Goal: Communication & Community: Answer question/provide support

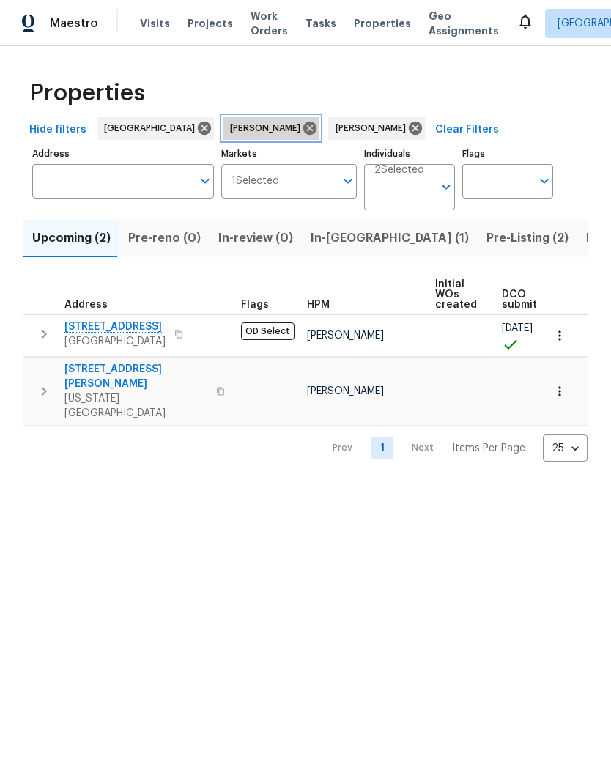
click at [303, 124] on icon at bounding box center [309, 128] width 13 height 13
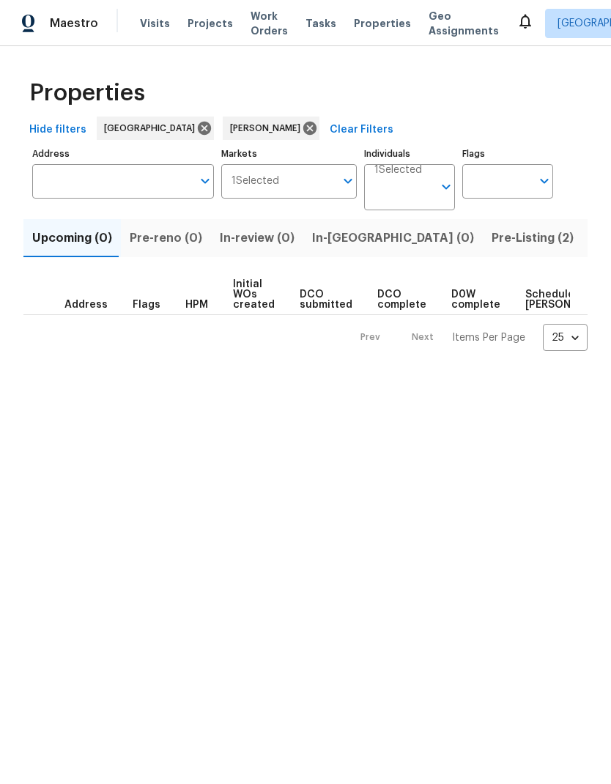
click at [492, 240] on span "Pre-Listing (2)" at bounding box center [533, 238] width 82 height 21
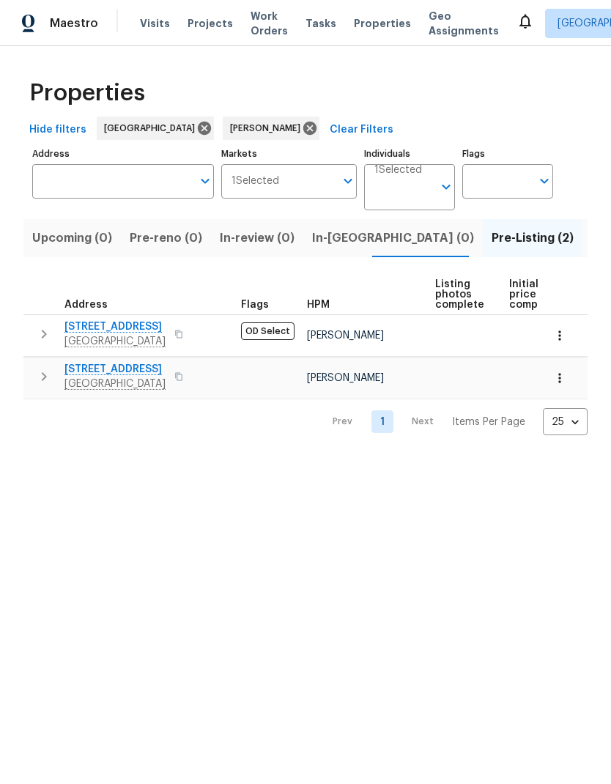
click at [143, 374] on span "21735 Sierra Long Dr" at bounding box center [114, 369] width 101 height 15
click at [136, 323] on span "1571 Mission Springs Dr" at bounding box center [114, 326] width 101 height 15
click at [147, 369] on span "21735 Sierra Long Dr" at bounding box center [114, 369] width 101 height 15
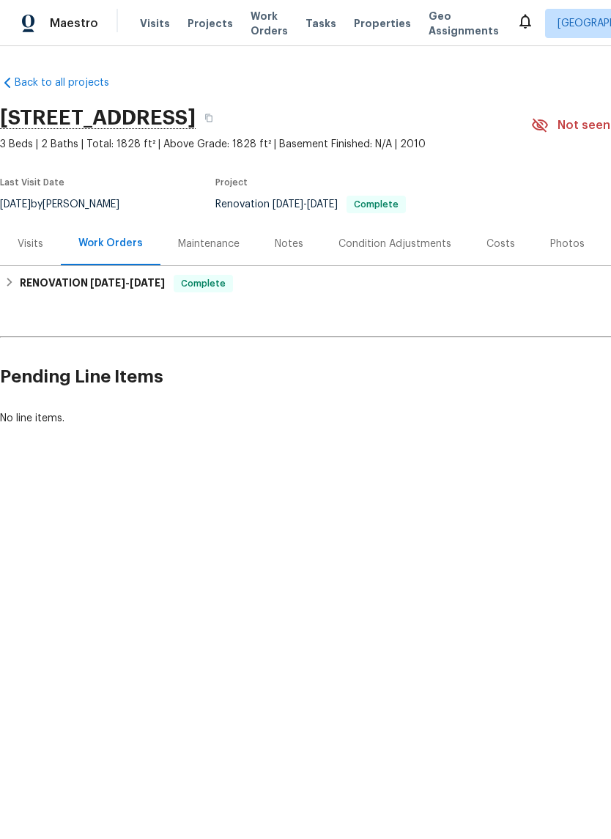
click at [297, 237] on div "Notes" at bounding box center [289, 244] width 29 height 15
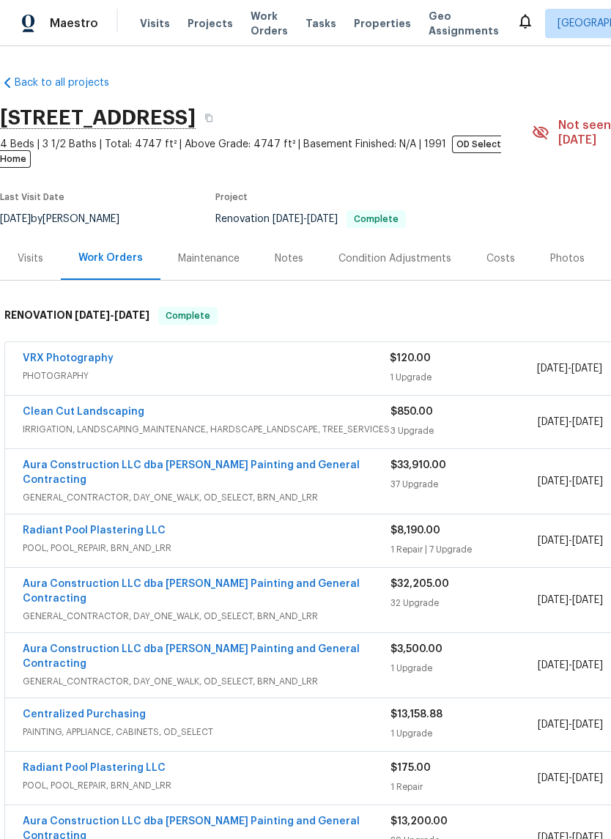
click at [299, 251] on div "Notes" at bounding box center [289, 258] width 29 height 15
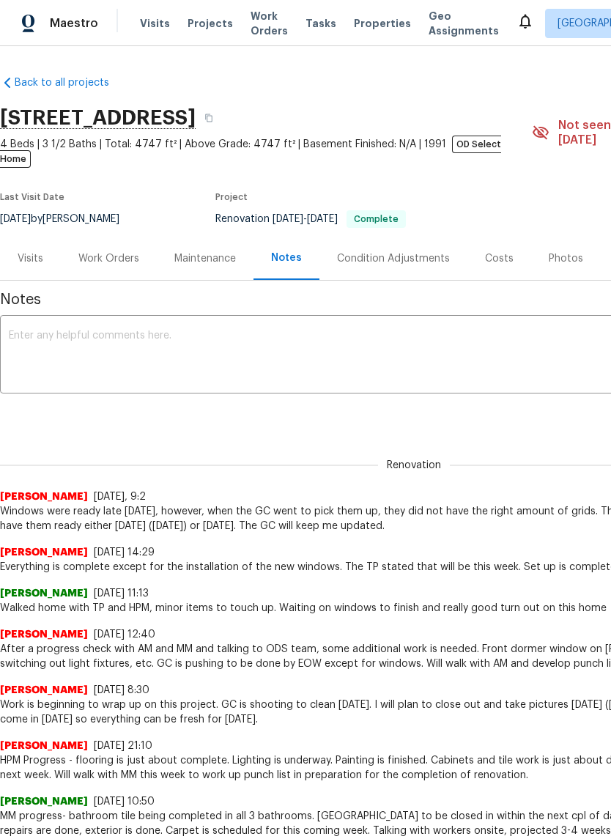
click at [282, 355] on textarea at bounding box center [414, 355] width 810 height 51
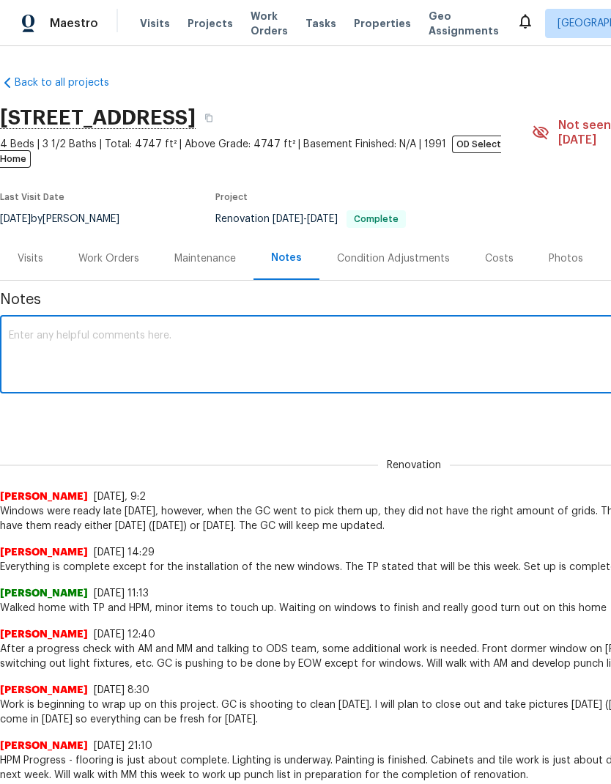
click at [177, 333] on textarea at bounding box center [414, 355] width 810 height 51
click at [91, 330] on textarea at bounding box center [414, 355] width 810 height 51
click at [101, 336] on textarea at bounding box center [414, 355] width 810 height 51
click at [119, 330] on textarea at bounding box center [414, 355] width 810 height 51
paste textarea "Loremi- Dol sitametc/adipisci elitse, doe temporin utlab etdo magn aliquae. (Ad…"
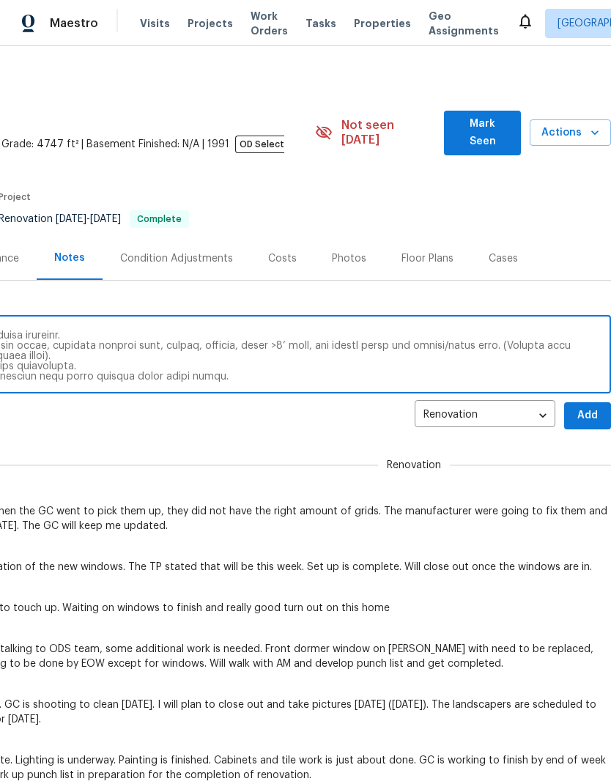
scroll to position [0, 217]
type textarea "Loremi- Dol sitametc/adipisci elitse, doe temporin utlab etdo magn aliquae. (Ad…"
click at [591, 407] on span "Add" at bounding box center [587, 416] width 23 height 18
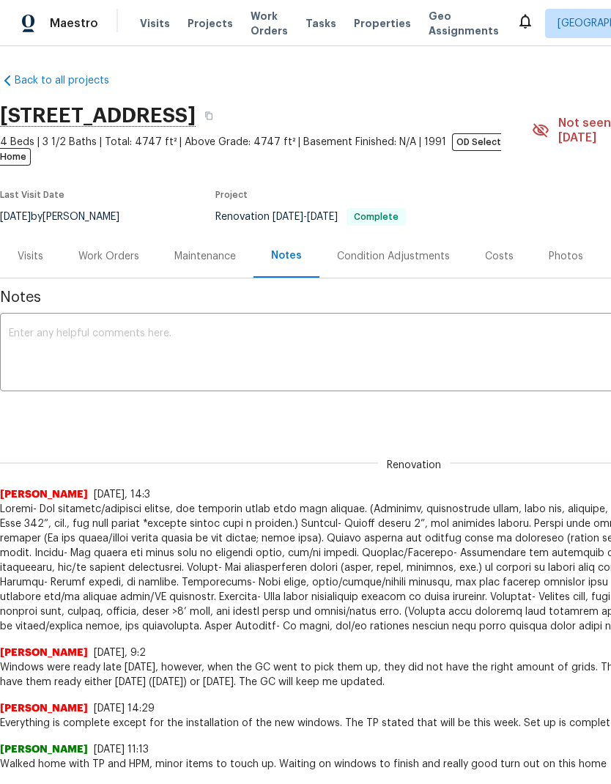
scroll to position [2, 0]
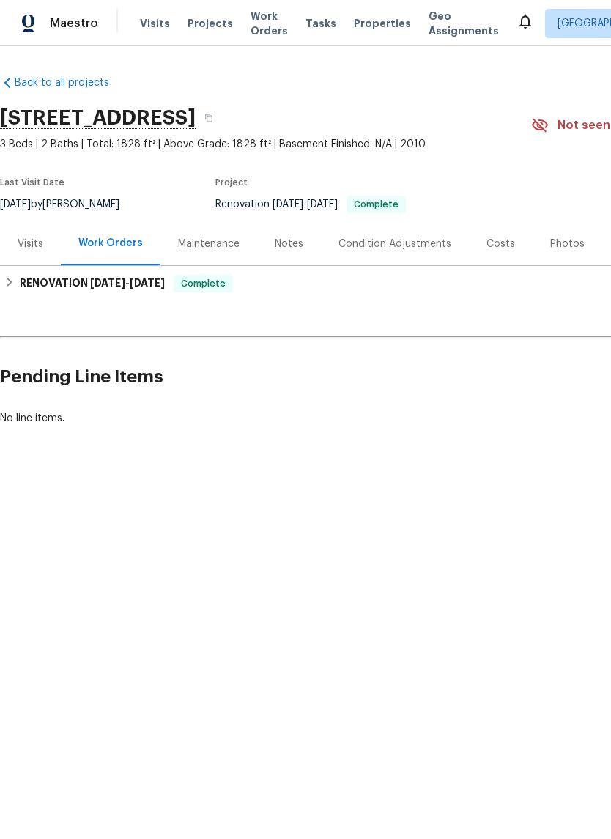
click at [295, 245] on div "Notes" at bounding box center [289, 244] width 29 height 15
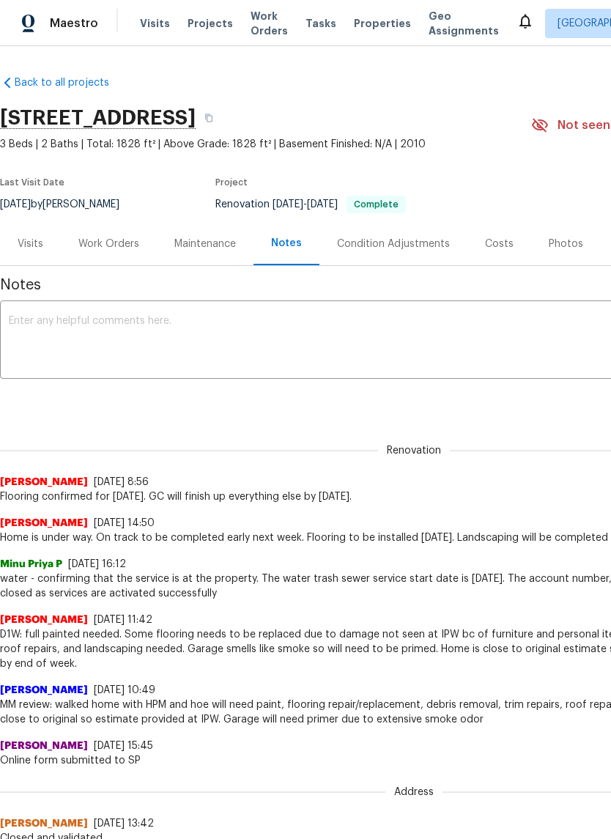
click at [264, 338] on textarea at bounding box center [414, 341] width 810 height 51
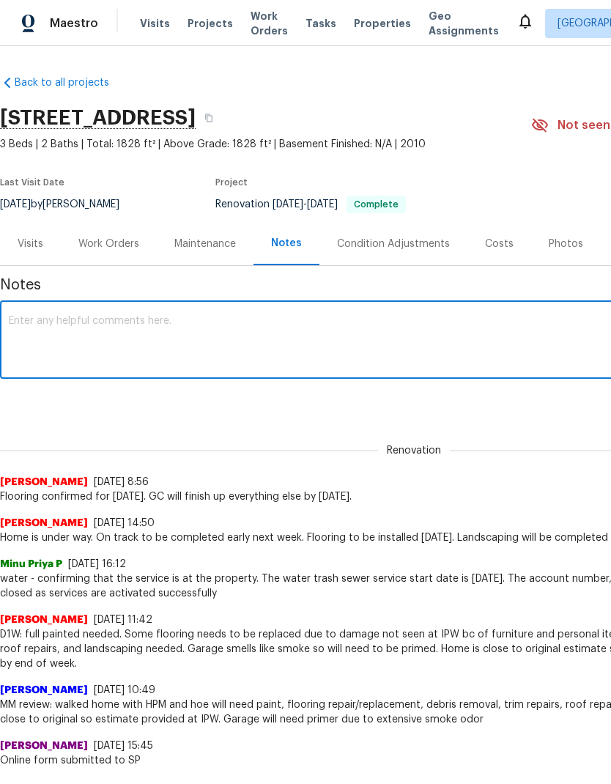
click at [229, 318] on textarea at bounding box center [414, 341] width 810 height 51
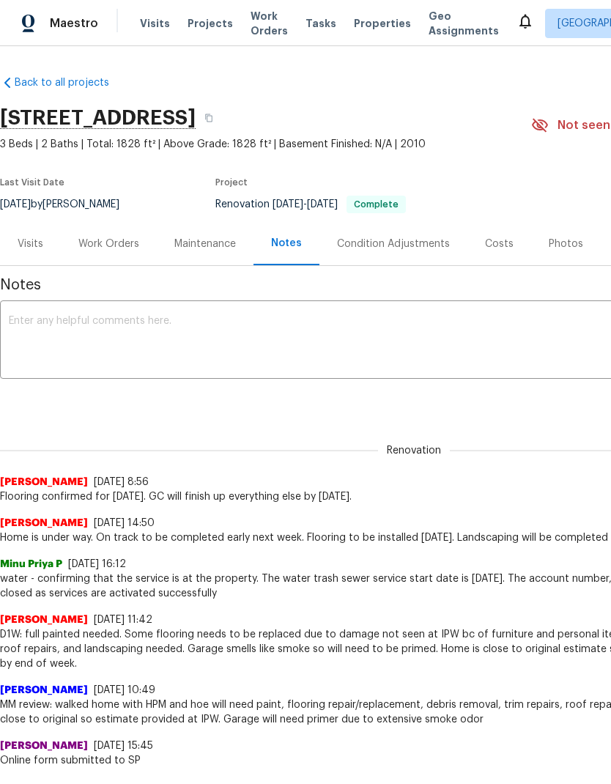
click at [12, 111] on h2 "21735 Sierra Long Dr, Richmond, TX 77407" at bounding box center [98, 118] width 196 height 15
